Goal: Information Seeking & Learning: Learn about a topic

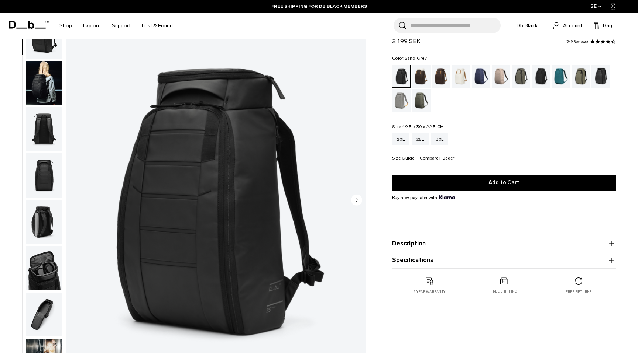
click at [404, 104] on div "Sand Grey" at bounding box center [401, 100] width 19 height 23
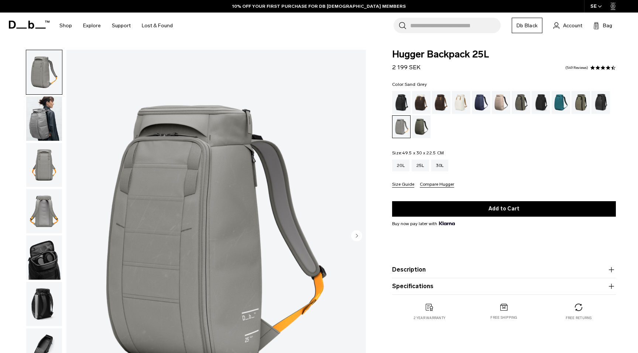
click at [49, 122] on img "button" at bounding box center [44, 119] width 36 height 44
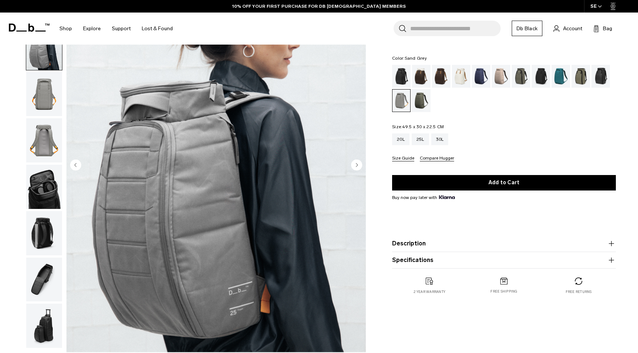
scroll to position [70, 0]
click at [45, 137] on img "button" at bounding box center [44, 141] width 36 height 44
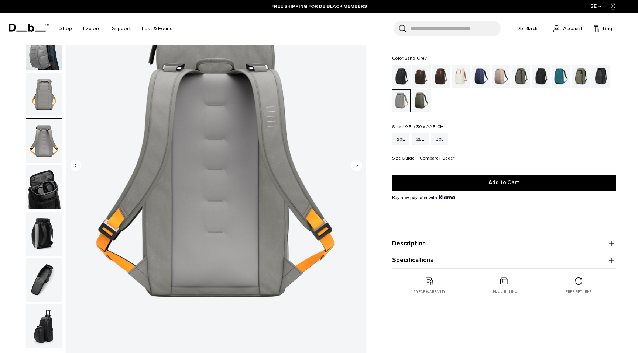
click at [39, 188] on img "button" at bounding box center [44, 187] width 36 height 44
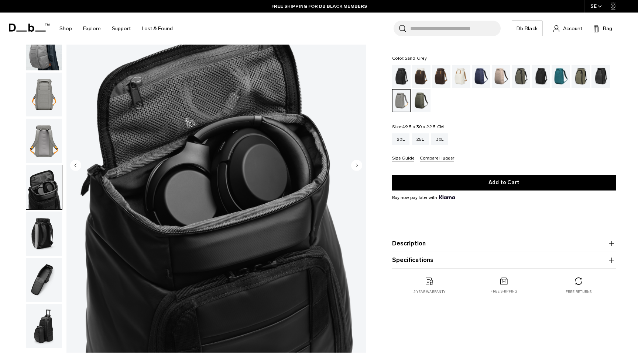
click at [44, 226] on img "button" at bounding box center [44, 234] width 36 height 44
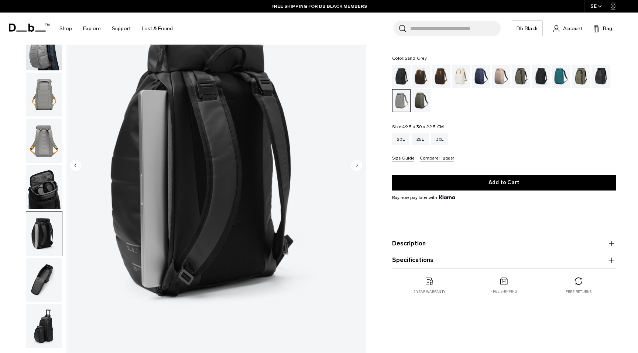
click at [44, 273] on img "button" at bounding box center [44, 280] width 36 height 44
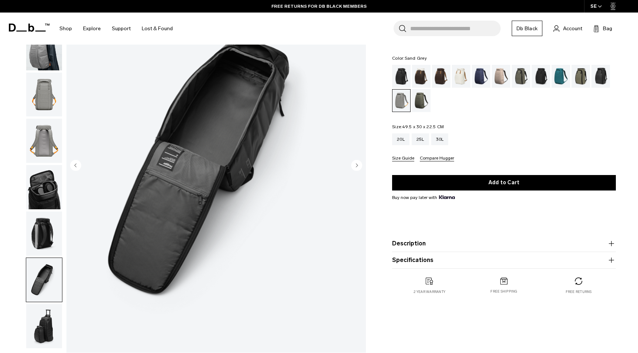
click at [45, 246] on img "button" at bounding box center [44, 234] width 36 height 44
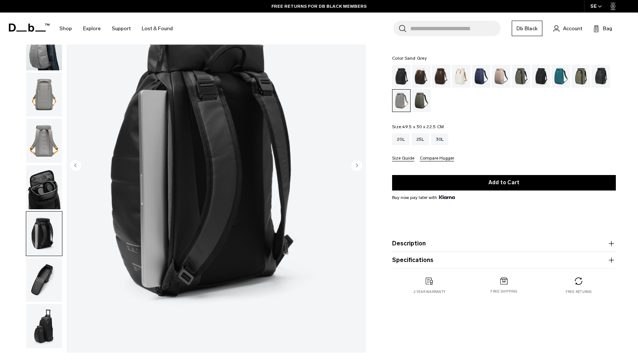
click at [60, 184] on img "button" at bounding box center [44, 187] width 36 height 44
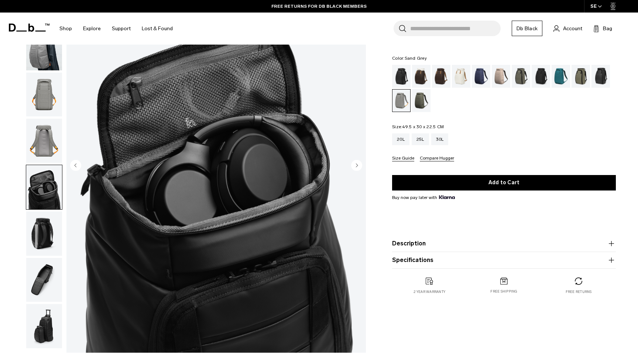
click at [42, 141] on img "button" at bounding box center [44, 141] width 36 height 44
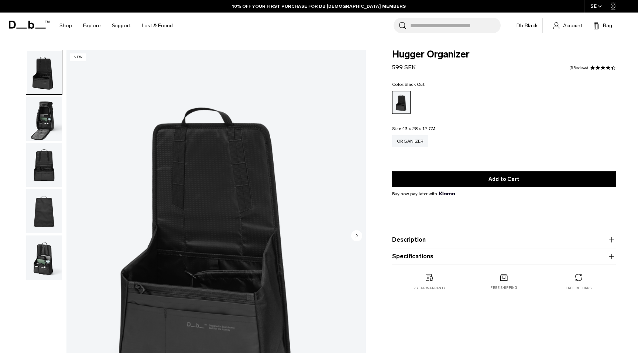
click at [41, 122] on img "button" at bounding box center [44, 119] width 36 height 44
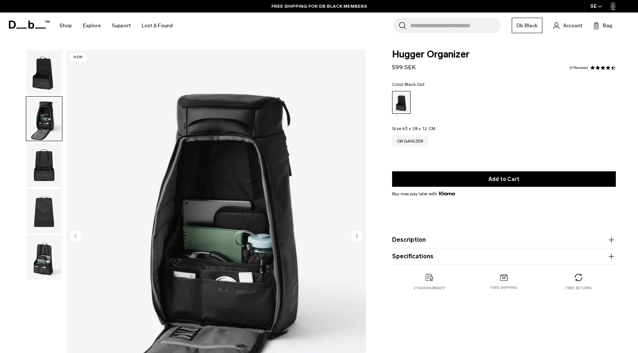
click at [51, 84] on img "button" at bounding box center [44, 72] width 36 height 44
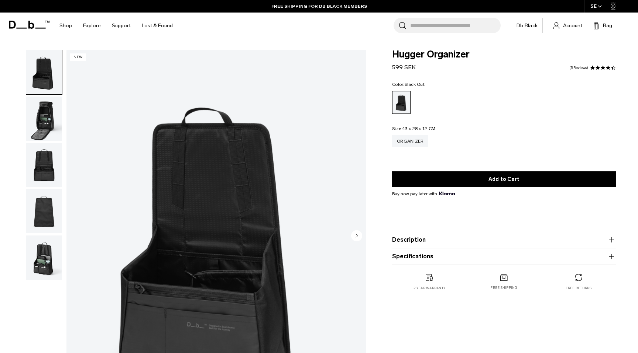
click at [52, 113] on img "button" at bounding box center [44, 119] width 36 height 44
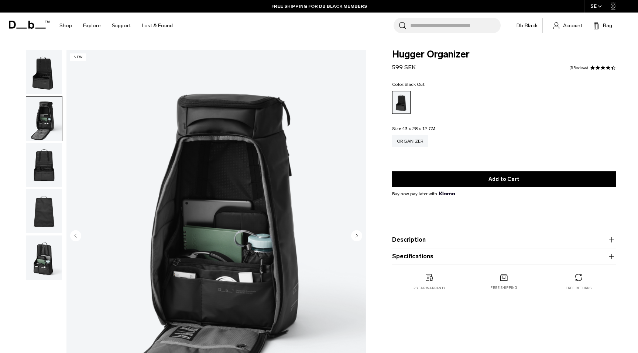
click at [55, 131] on img "button" at bounding box center [44, 119] width 36 height 44
click at [55, 154] on img "button" at bounding box center [44, 165] width 36 height 44
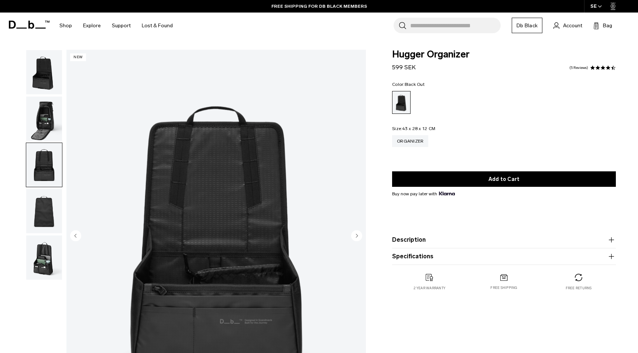
click at [51, 212] on img "button" at bounding box center [44, 211] width 36 height 44
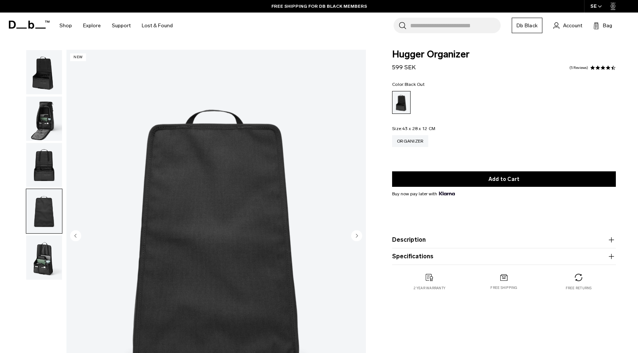
click at [52, 249] on img "button" at bounding box center [44, 258] width 36 height 44
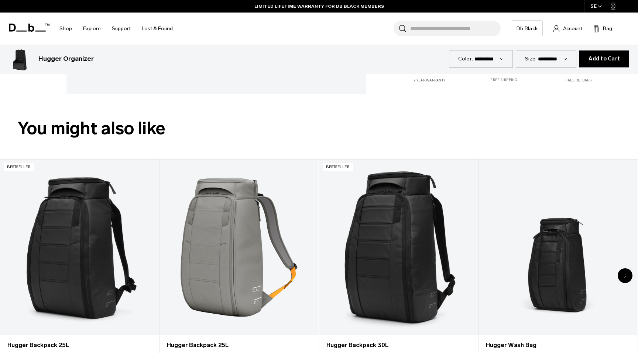
scroll to position [340, 0]
